Goal: Task Accomplishment & Management: Manage account settings

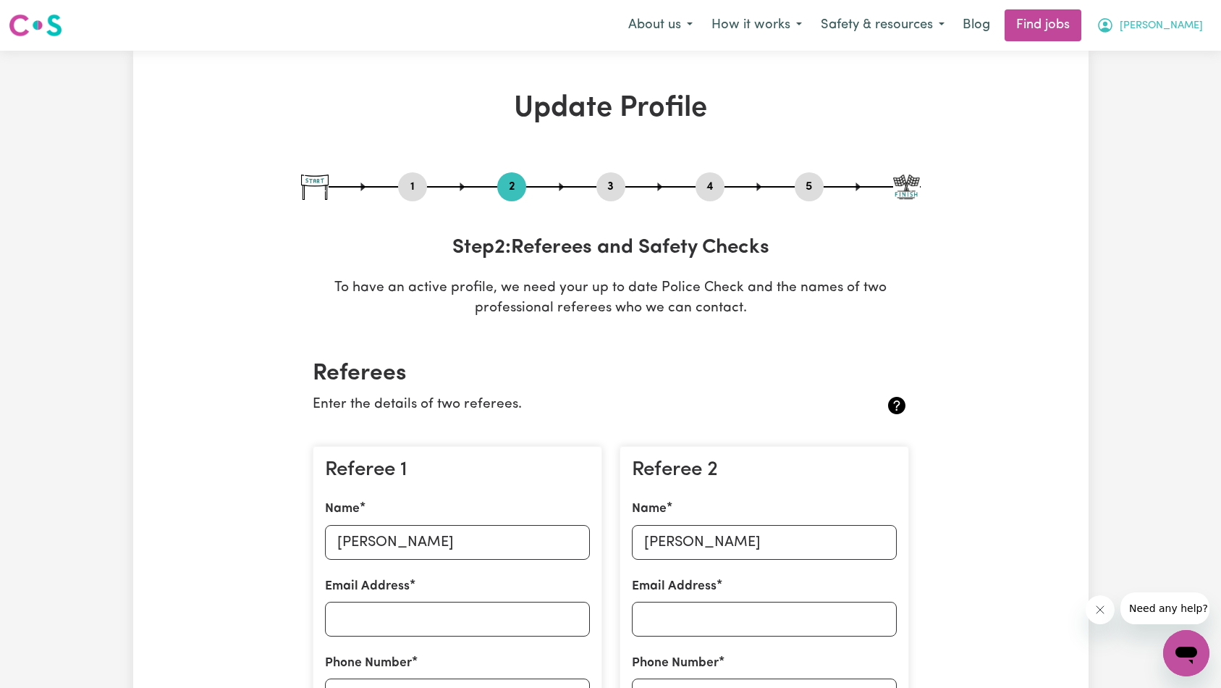
click at [1203, 34] on button "[PERSON_NAME]" at bounding box center [1149, 25] width 125 height 30
click at [1159, 103] on link "Logout" at bounding box center [1155, 111] width 114 height 28
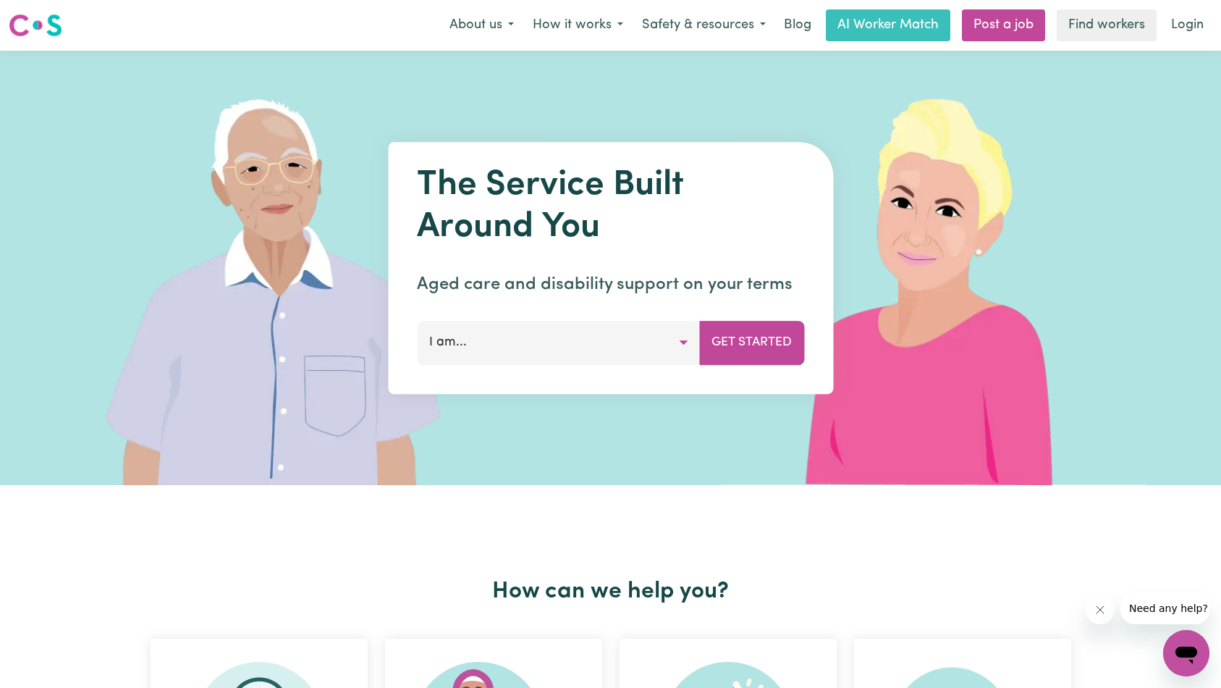
click at [1185, 22] on link "Login" at bounding box center [1188, 25] width 50 height 32
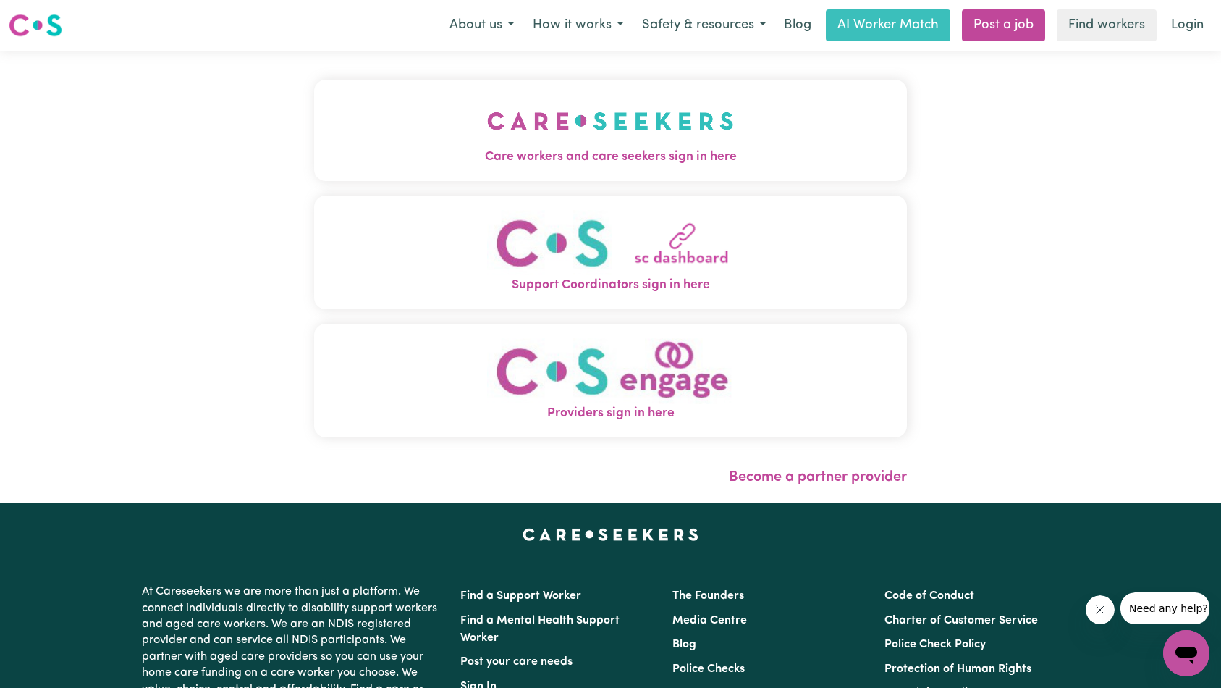
click at [487, 135] on img "Care workers and care seekers sign in here" at bounding box center [610, 121] width 247 height 54
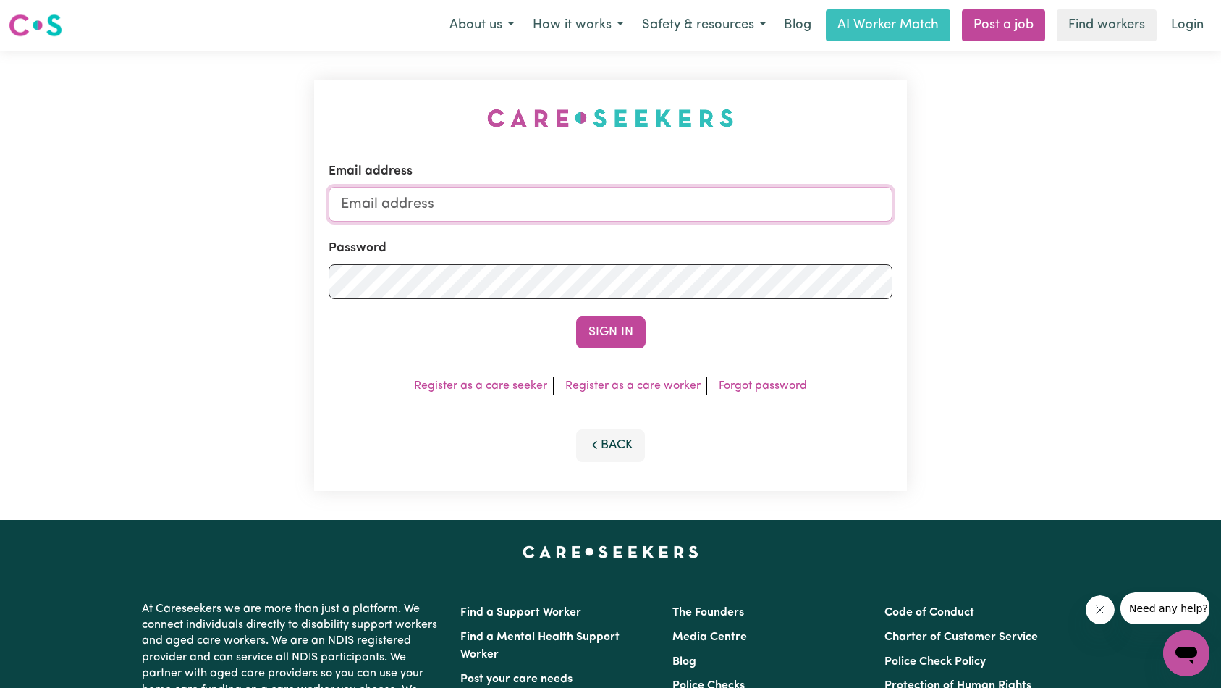
click at [571, 205] on input "Email address" at bounding box center [611, 204] width 565 height 35
type input "superuser~[EMAIL_ADDRESS][DOMAIN_NAME]"
click at [611, 341] on button "Sign In" at bounding box center [611, 332] width 70 height 32
